Goal: Information Seeking & Learning: Learn about a topic

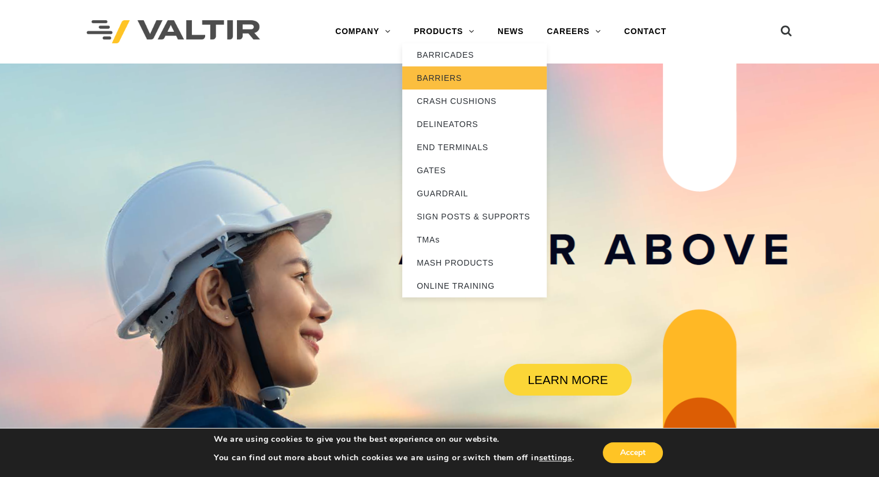
click at [447, 72] on link "BARRIERS" at bounding box center [474, 77] width 145 height 23
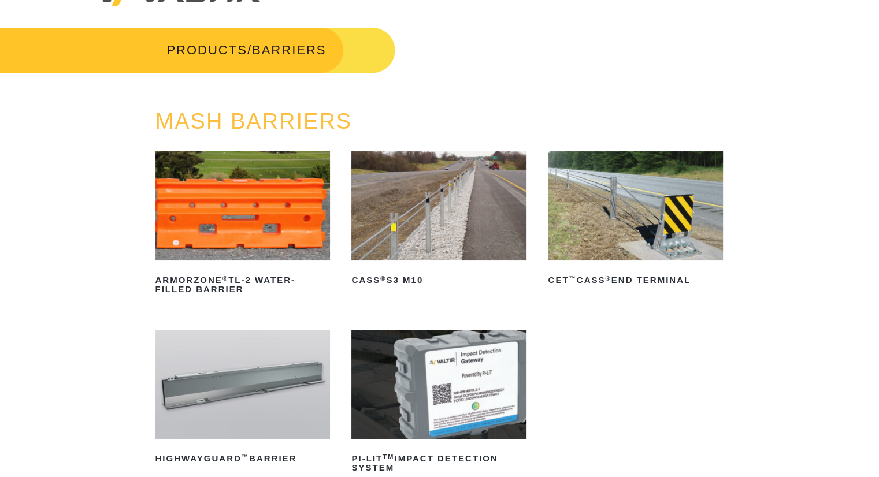
scroll to position [58, 0]
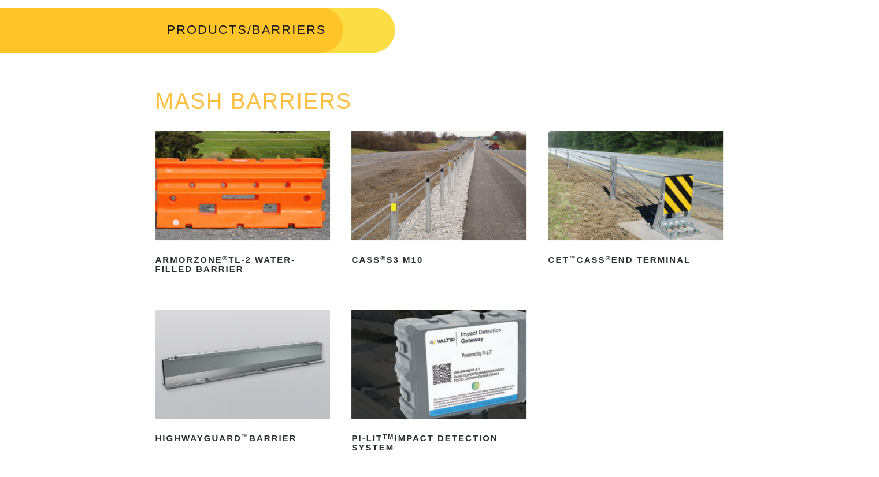
click at [250, 331] on img at bounding box center [243, 364] width 175 height 109
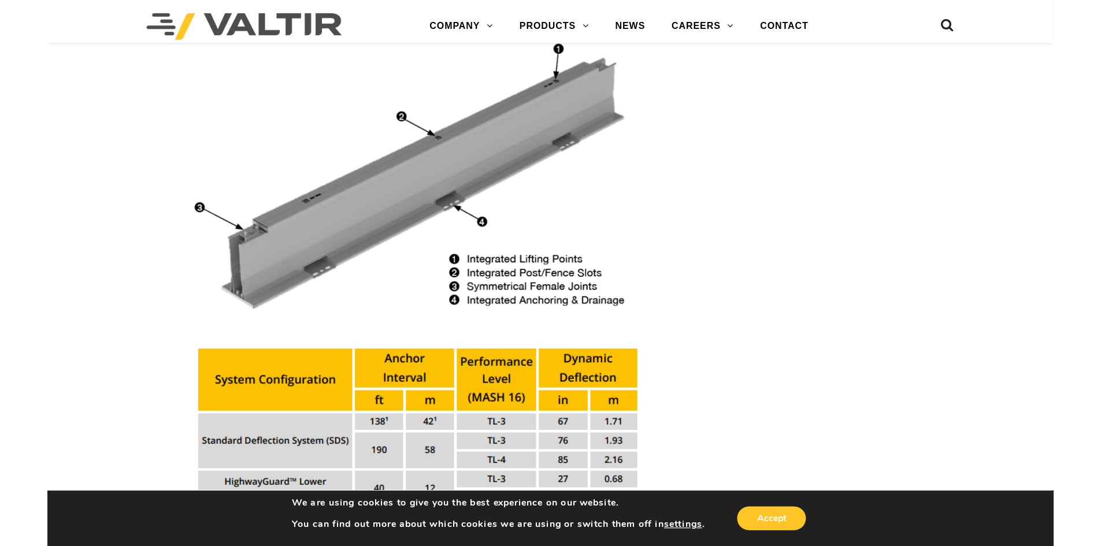
scroll to position [1272, 0]
